Goal: Transaction & Acquisition: Download file/media

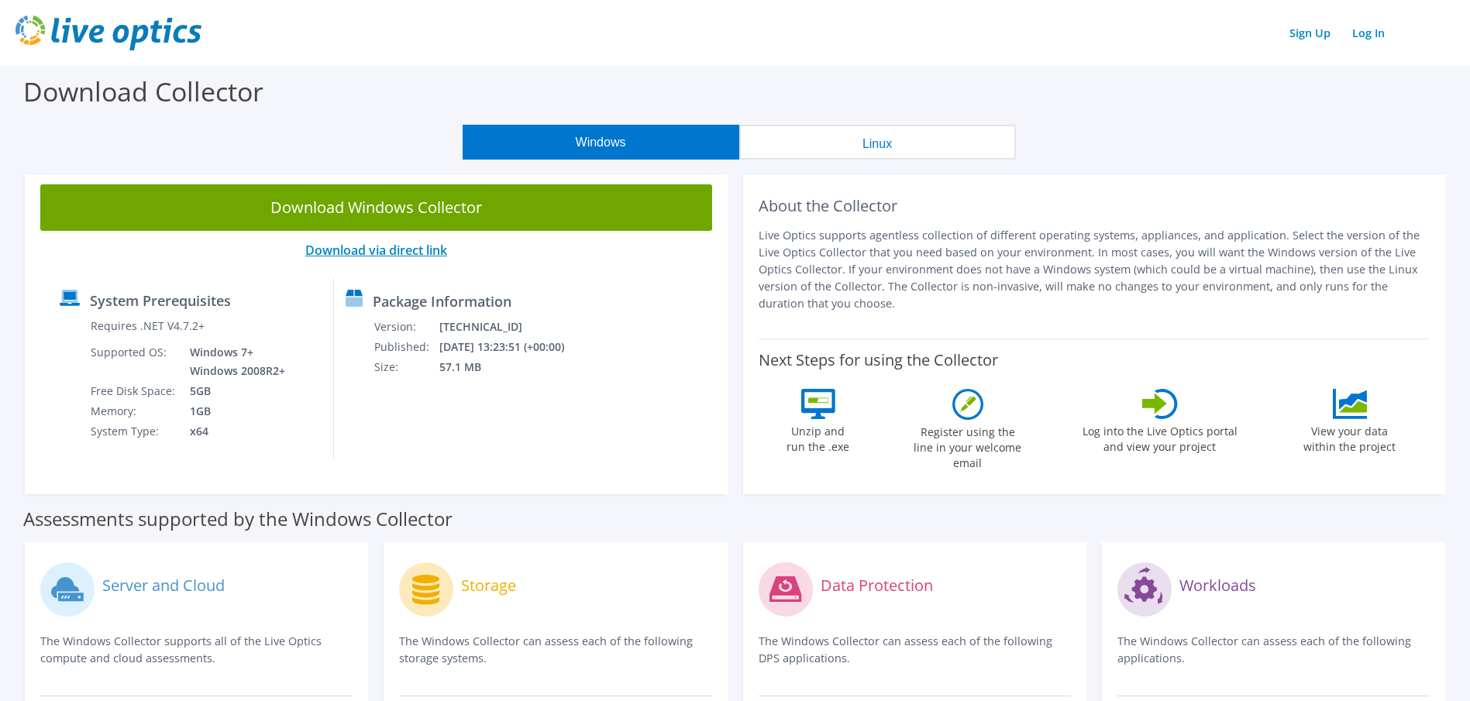
click at [391, 253] on link "Download via direct link" at bounding box center [376, 250] width 142 height 17
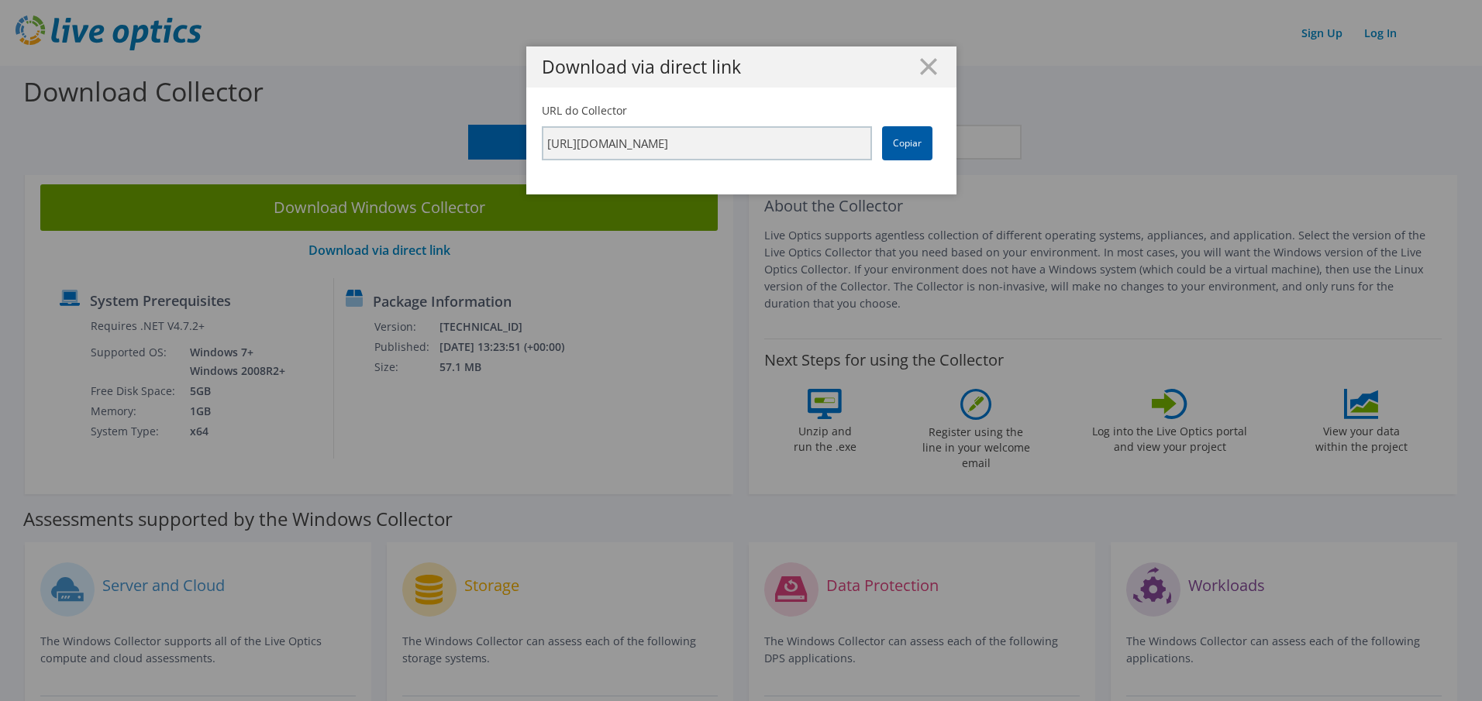
click at [911, 146] on link "Copiar" at bounding box center [907, 143] width 50 height 34
